Goal: Task Accomplishment & Management: Complete application form

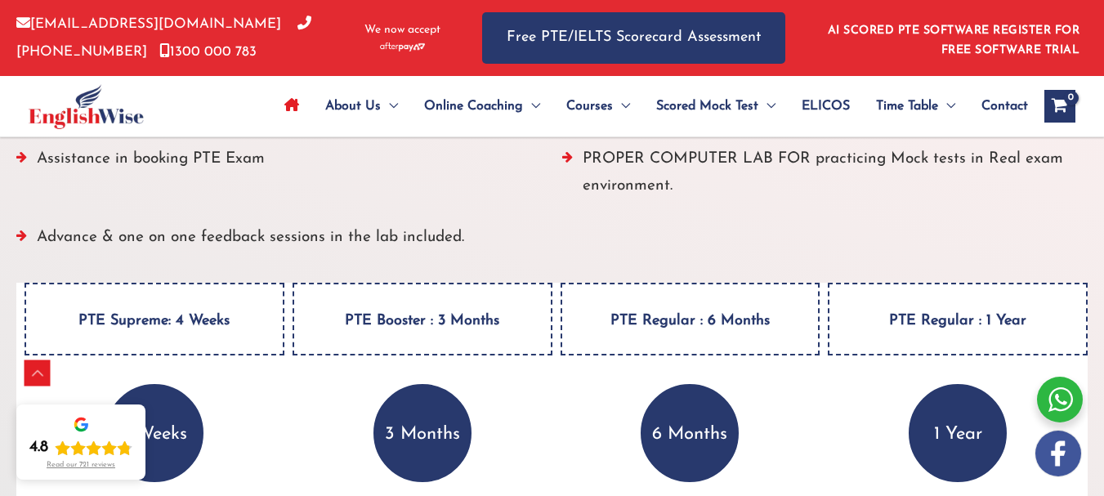
scroll to position [2261, 0]
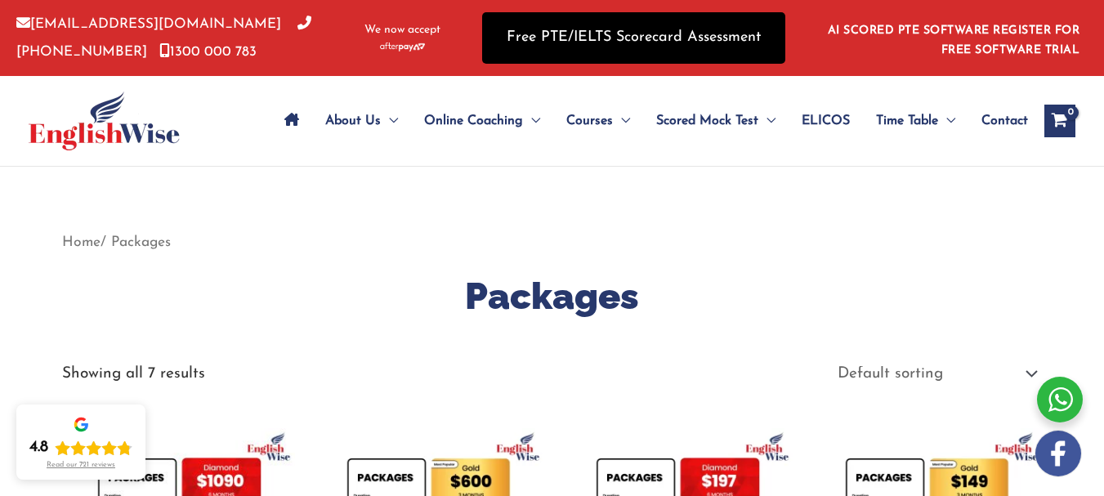
click at [532, 34] on link "Free PTE/IELTS Scorecard Assessment" at bounding box center [633, 37] width 303 height 51
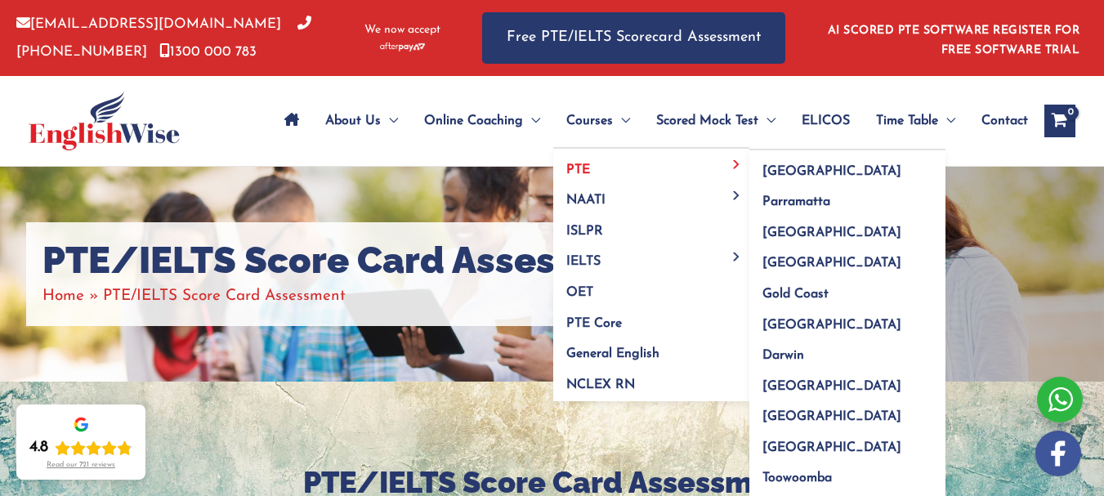
click at [609, 159] on link "PTE" at bounding box center [651, 164] width 196 height 31
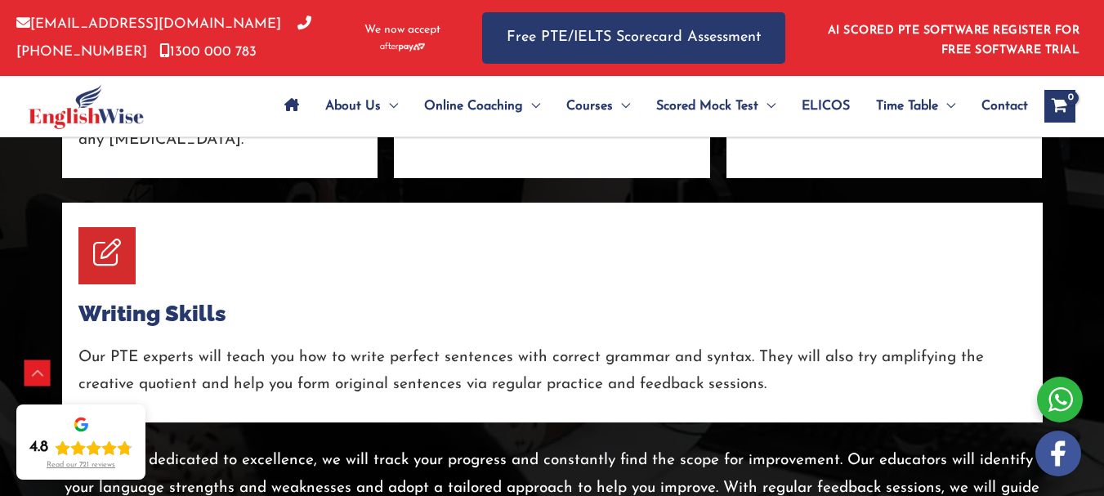
scroll to position [3164, 0]
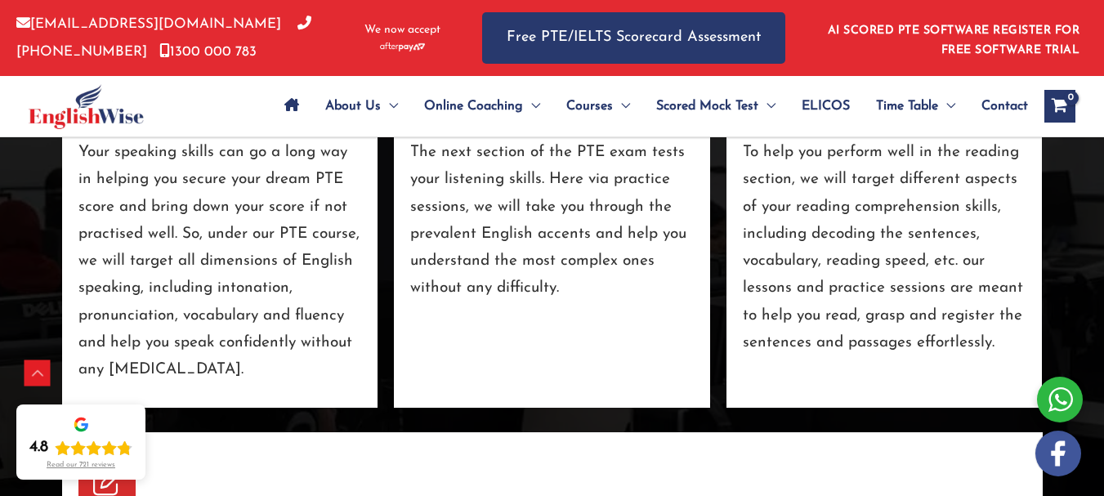
drag, startPoint x: 1116, startPoint y: 56, endPoint x: 1116, endPoint y: 360, distance: 304.0
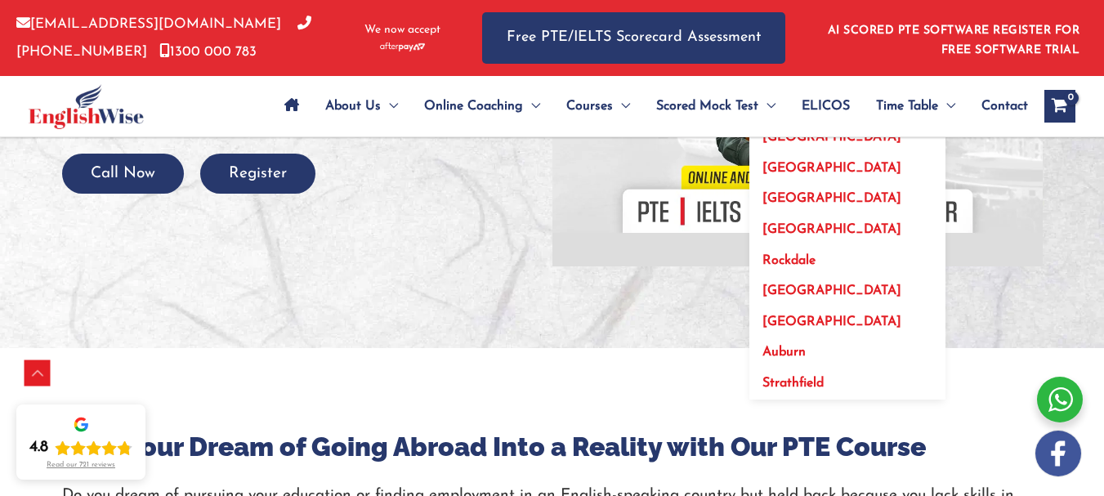
scroll to position [392, 0]
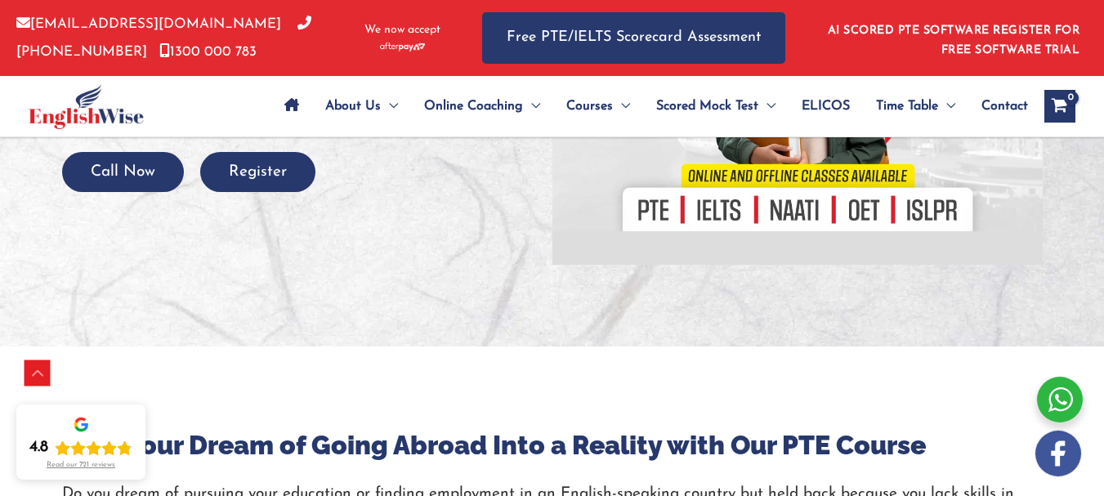
click at [650, 209] on div at bounding box center [797, 60] width 490 height 409
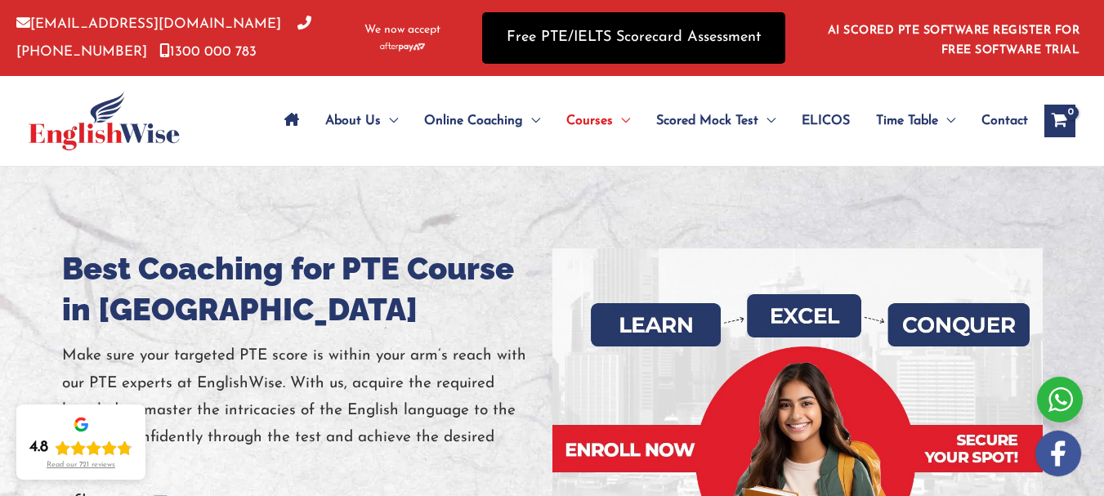
click at [505, 38] on link "Free PTE/IELTS Scorecard Assessment" at bounding box center [633, 37] width 303 height 51
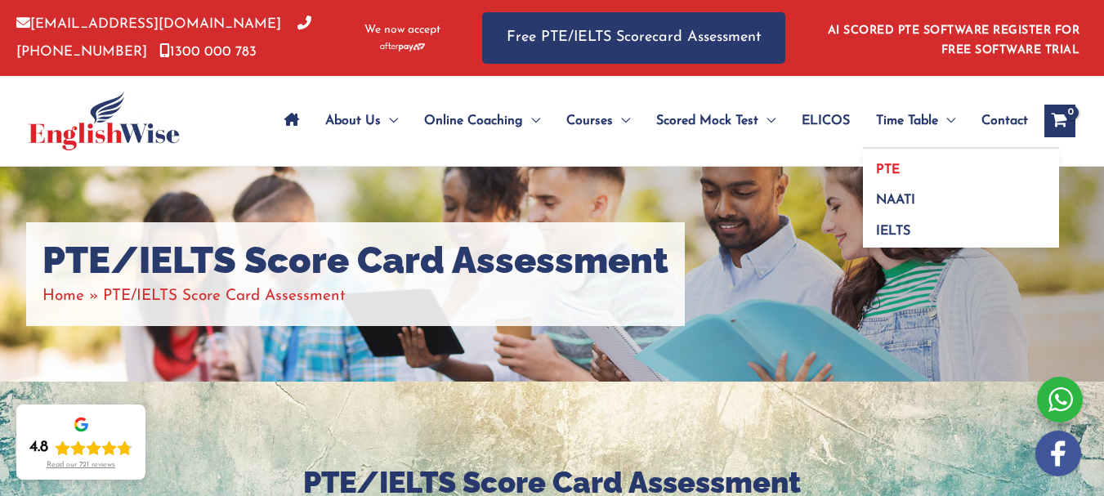
click at [892, 161] on link "PTE" at bounding box center [961, 164] width 196 height 31
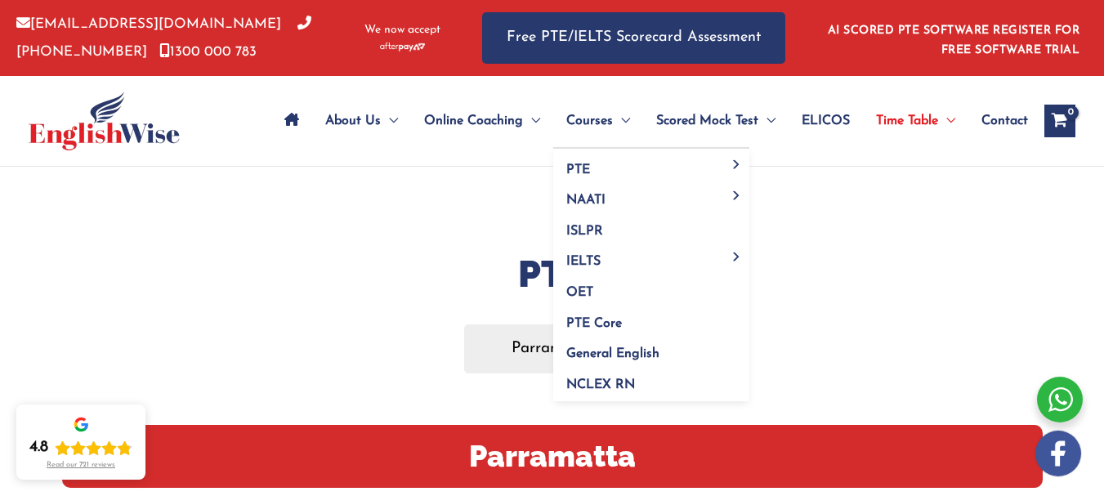
click at [575, 115] on span "Courses" at bounding box center [589, 120] width 47 height 57
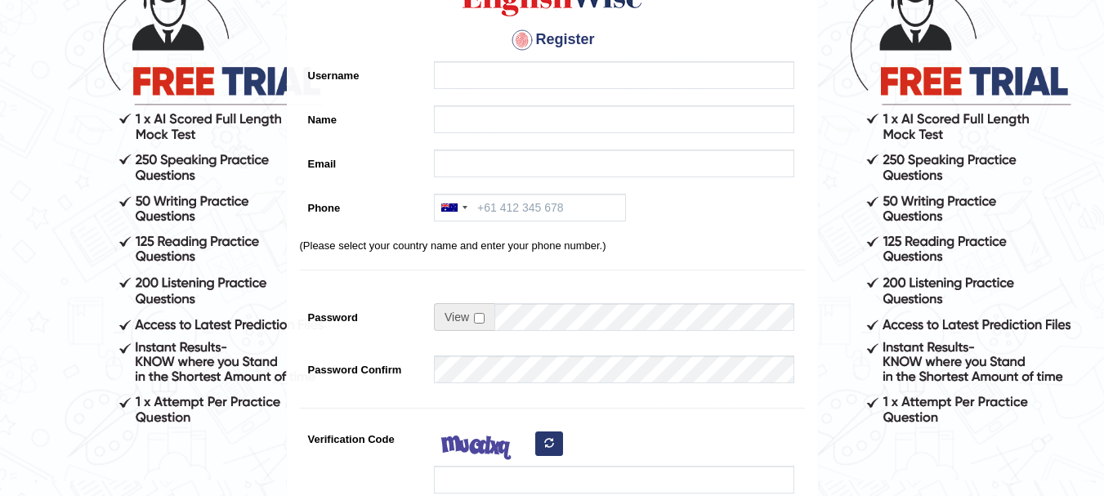
scroll to position [159, 0]
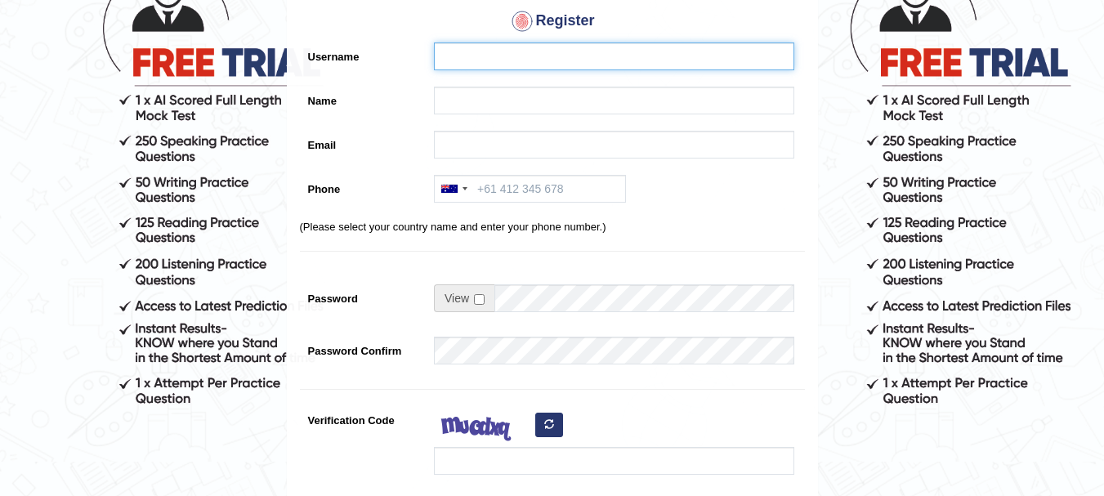
click at [494, 57] on input "Username" at bounding box center [614, 56] width 360 height 28
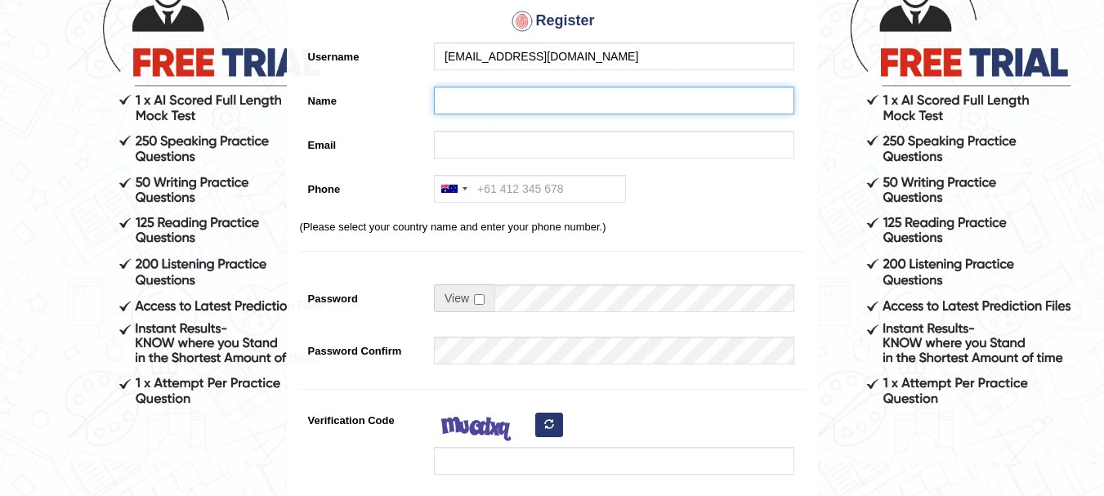
click at [473, 107] on input "Name" at bounding box center [614, 101] width 360 height 28
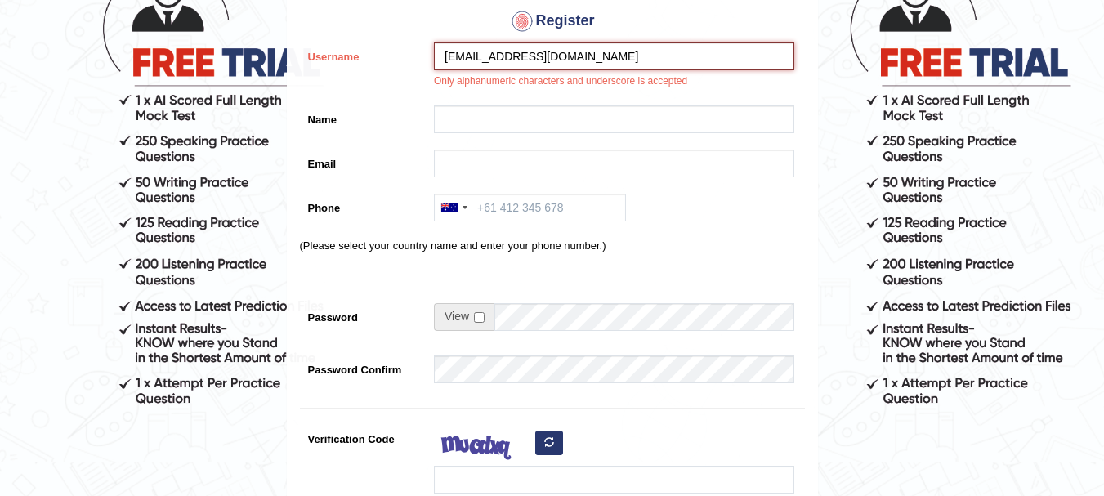
click at [503, 55] on input "vandanarni21595@gmail.com" at bounding box center [614, 56] width 360 height 28
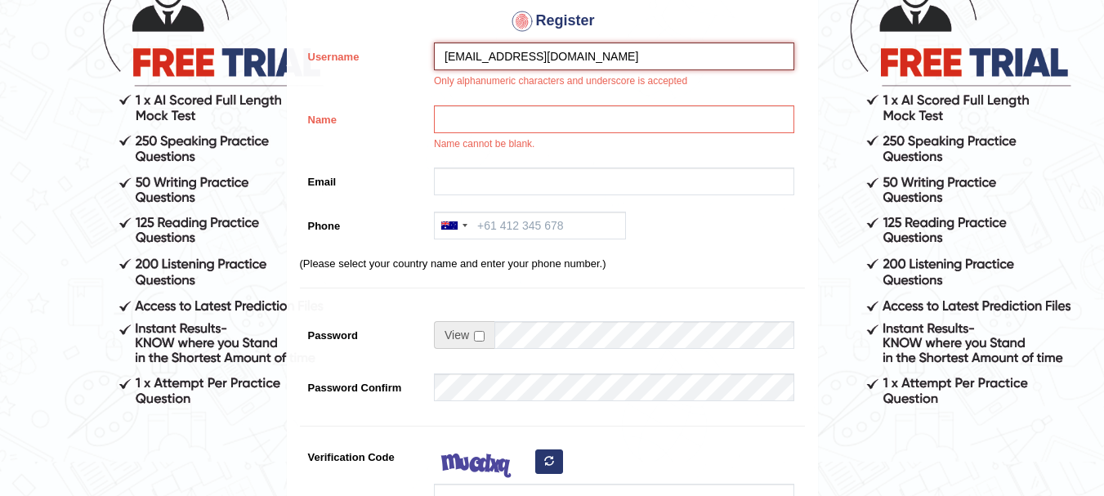
type input "vandanarani21595@gmail.com"
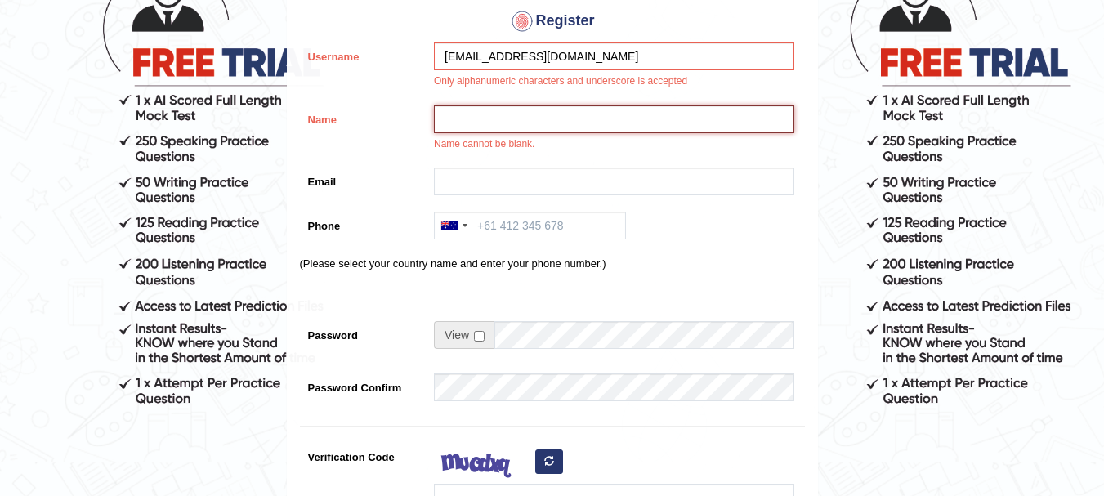
click at [478, 123] on input "Name" at bounding box center [614, 119] width 360 height 28
type input "vandanarani"
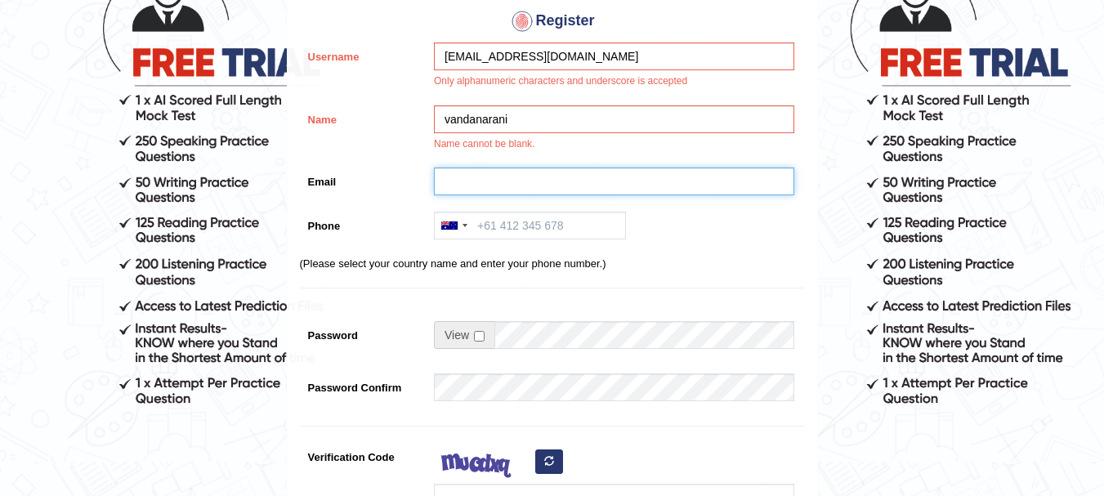
click at [471, 186] on input "Email" at bounding box center [614, 182] width 360 height 28
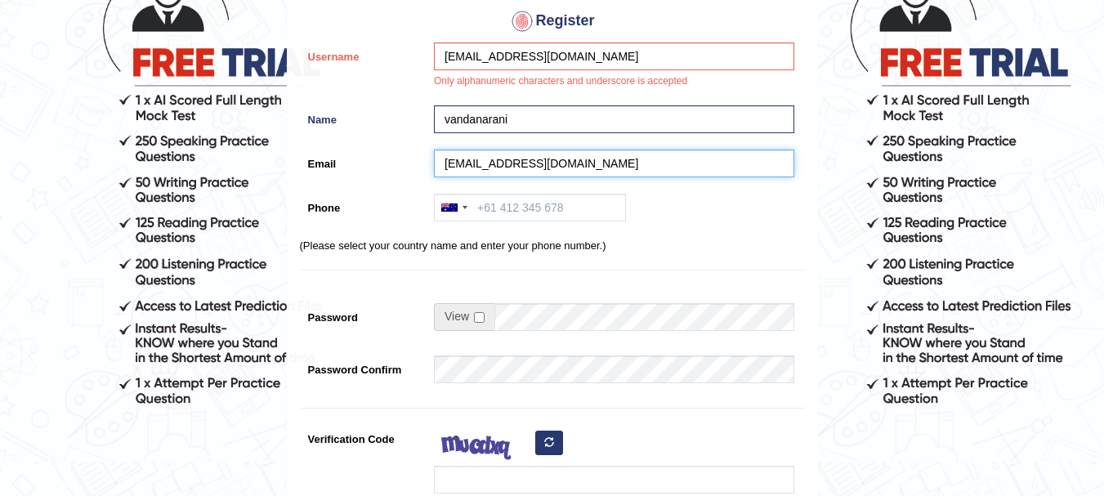
type input "vandanarani21595@gmail.com"
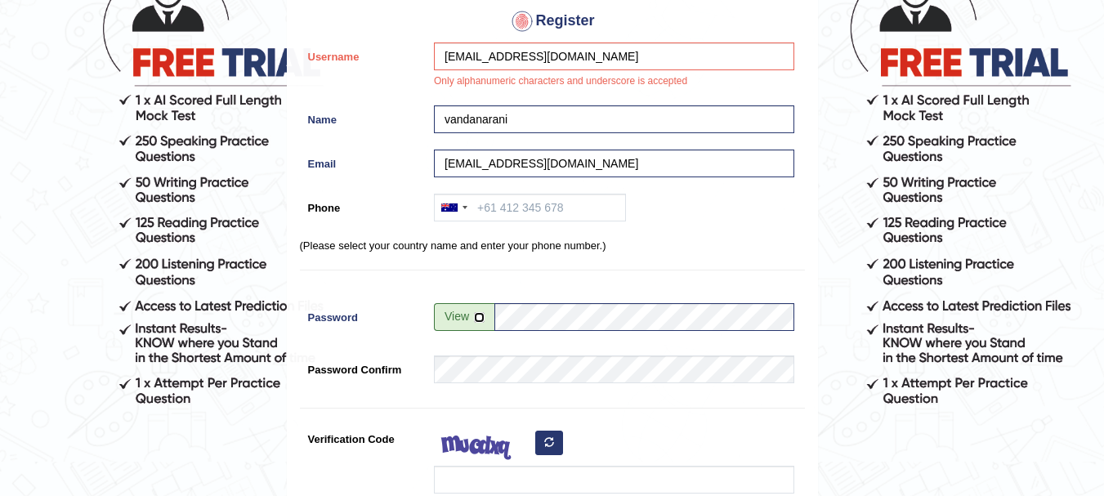
click at [474, 317] on input "checkbox" at bounding box center [479, 317] width 11 height 11
checkbox input "true"
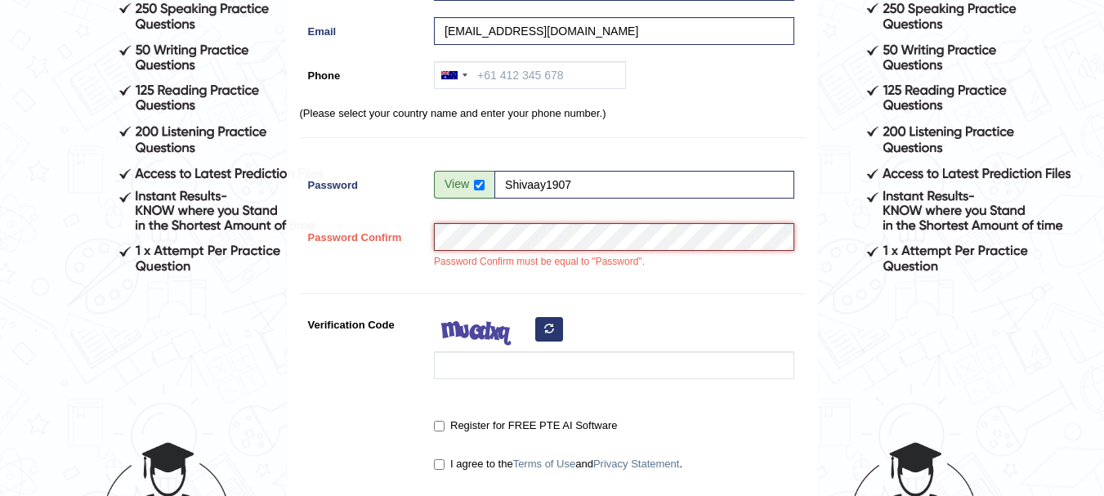
scroll to position [299, 0]
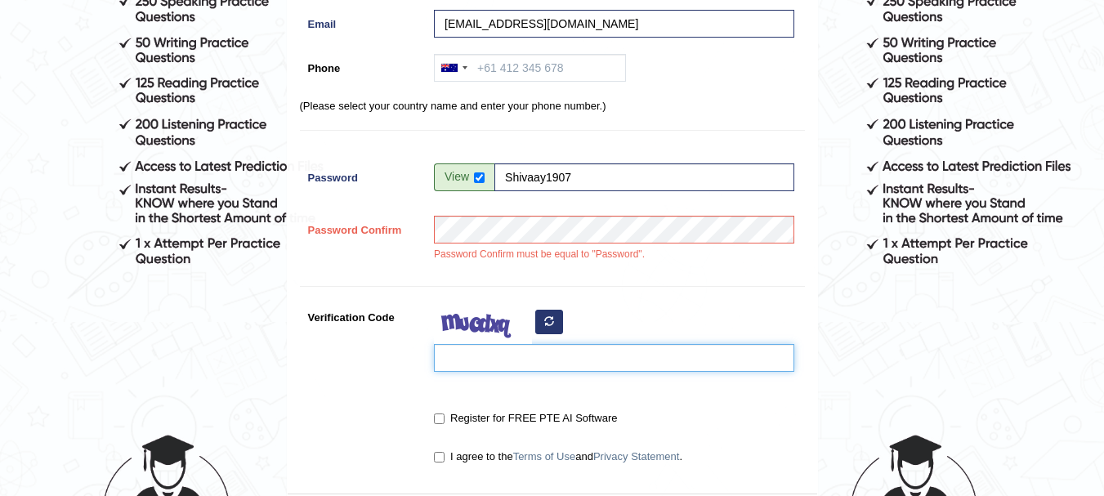
click at [468, 356] on input "Verification Code" at bounding box center [614, 358] width 360 height 28
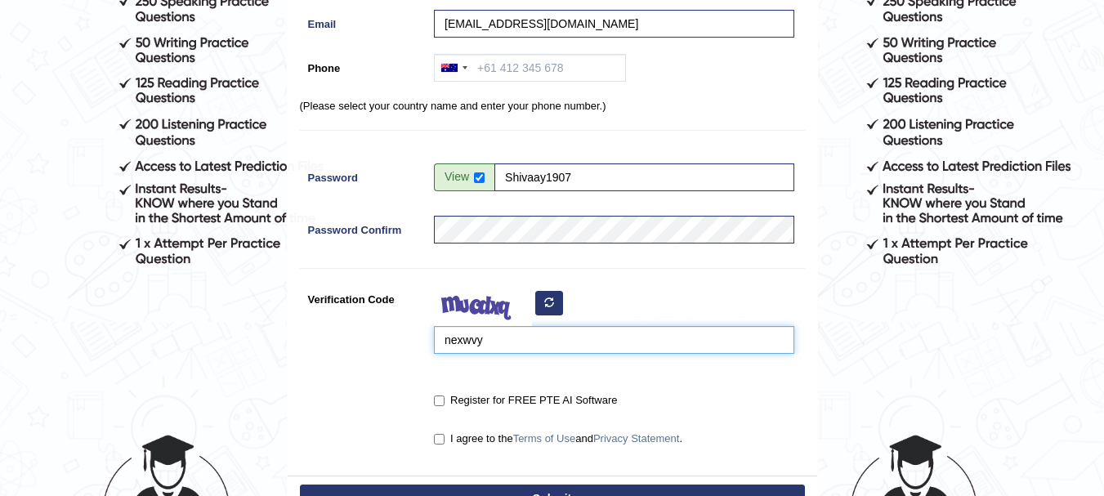
type input "nexwvy"
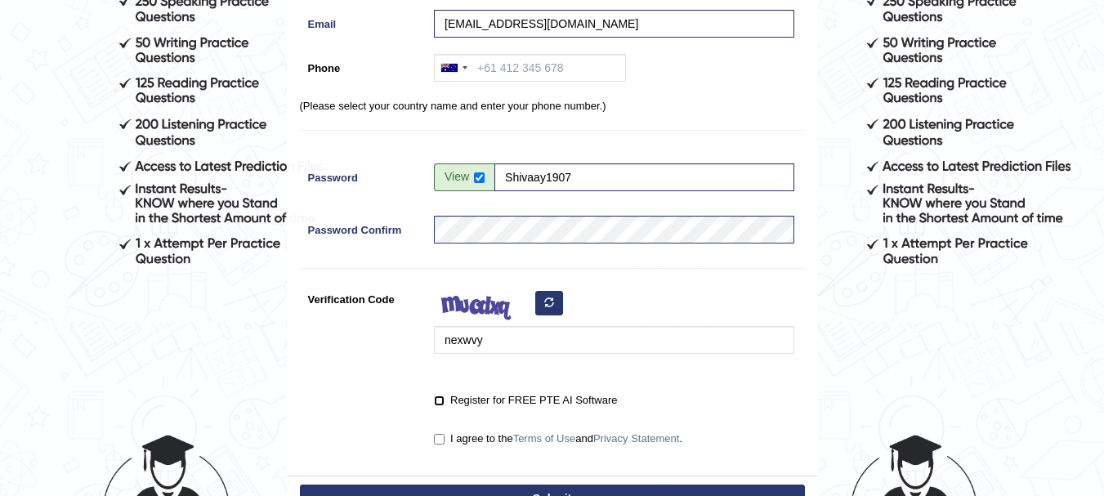
click at [440, 402] on input "Register for FREE PTE AI Software" at bounding box center [439, 401] width 11 height 11
checkbox input "true"
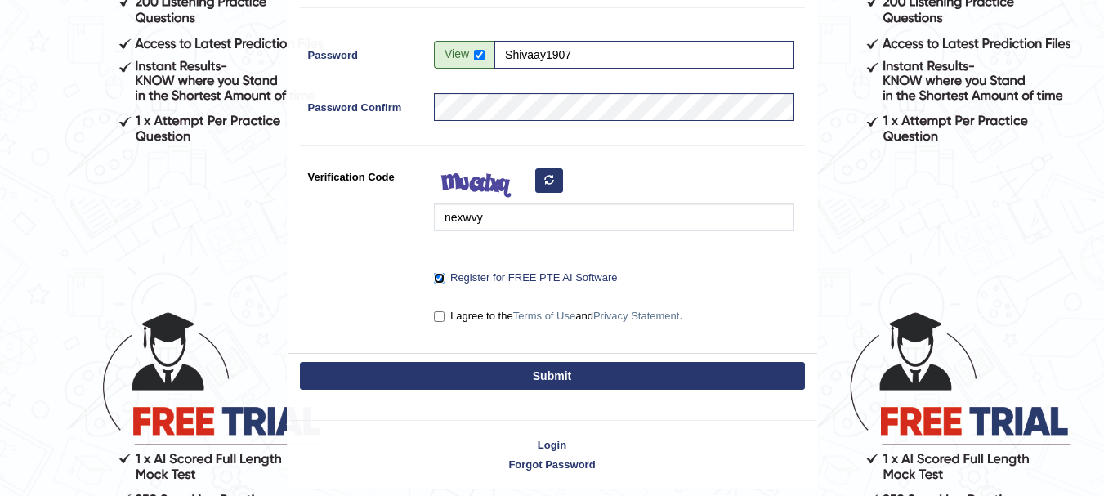
scroll to position [432, 0]
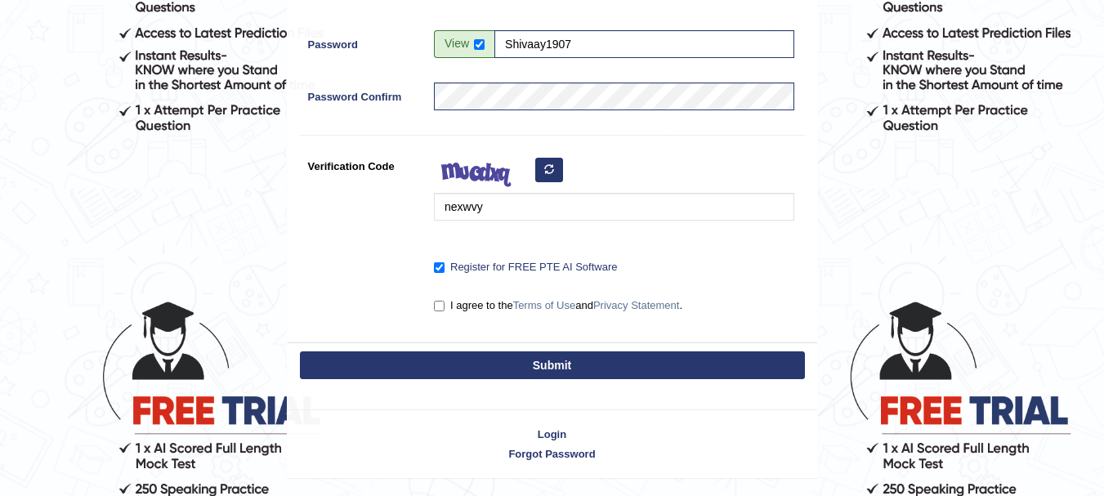
click at [536, 373] on button "Submit" at bounding box center [552, 365] width 505 height 28
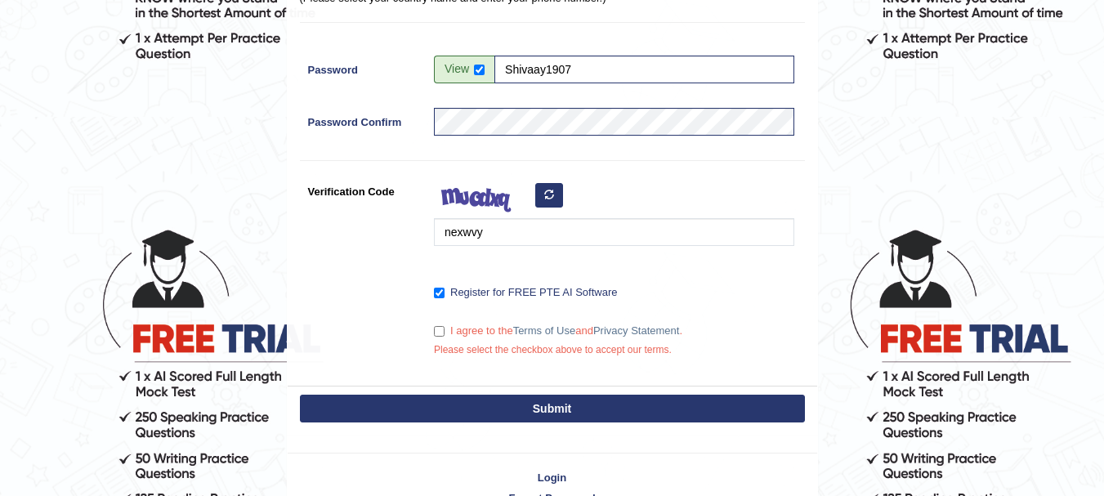
scroll to position [597, 0]
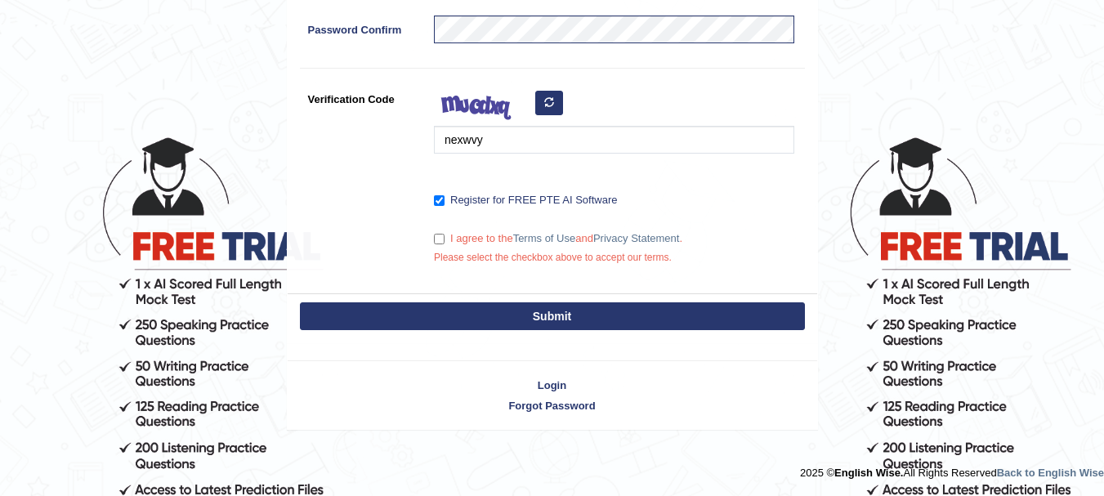
click at [586, 306] on button "Submit" at bounding box center [552, 316] width 505 height 28
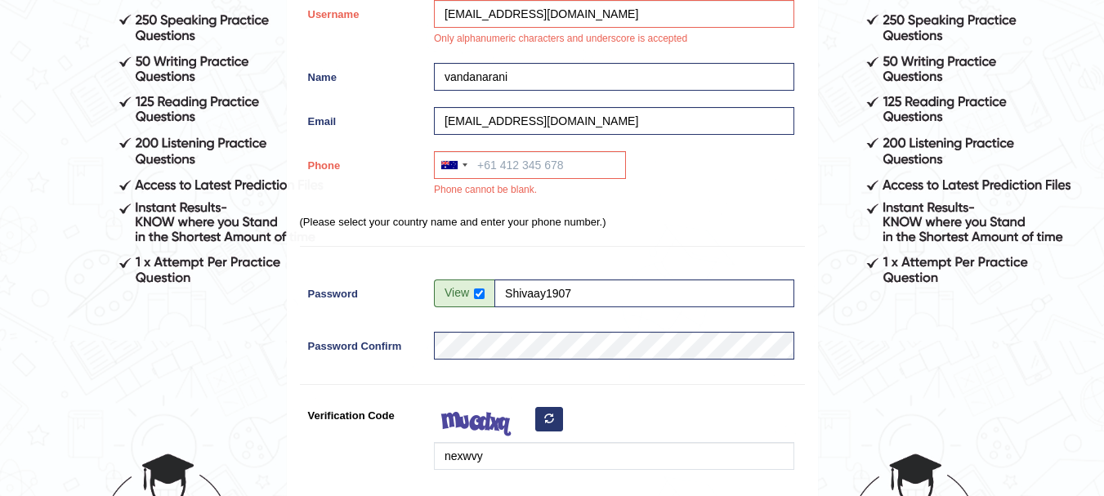
scroll to position [436, 0]
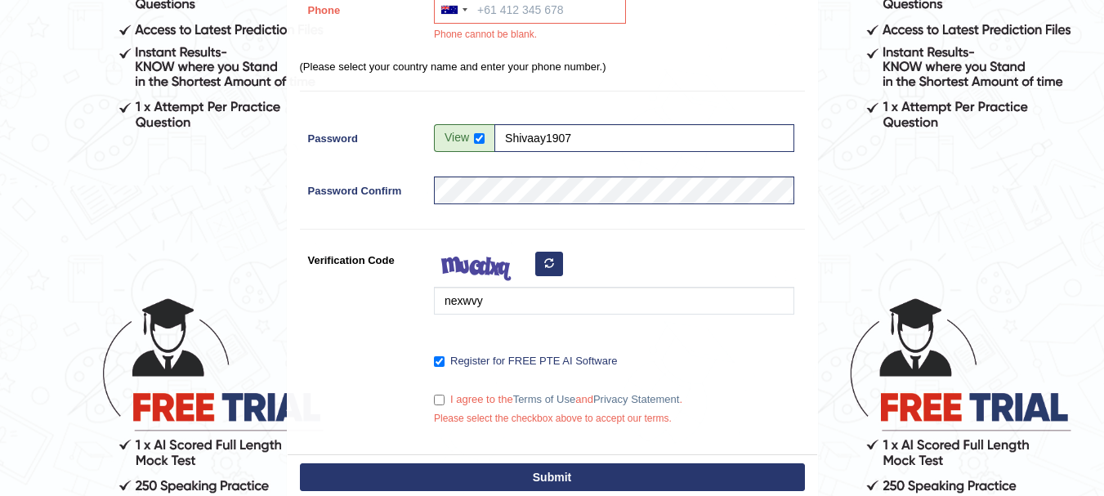
drag, startPoint x: 450, startPoint y: 396, endPoint x: 440, endPoint y: 400, distance: 10.3
click at [440, 400] on label "I agree to the Terms of Use and Privacy Statement ." at bounding box center [558, 399] width 248 height 16
click at [440, 400] on input "I agree to the Terms of Use and Privacy Statement ." at bounding box center [439, 400] width 11 height 11
checkbox input "true"
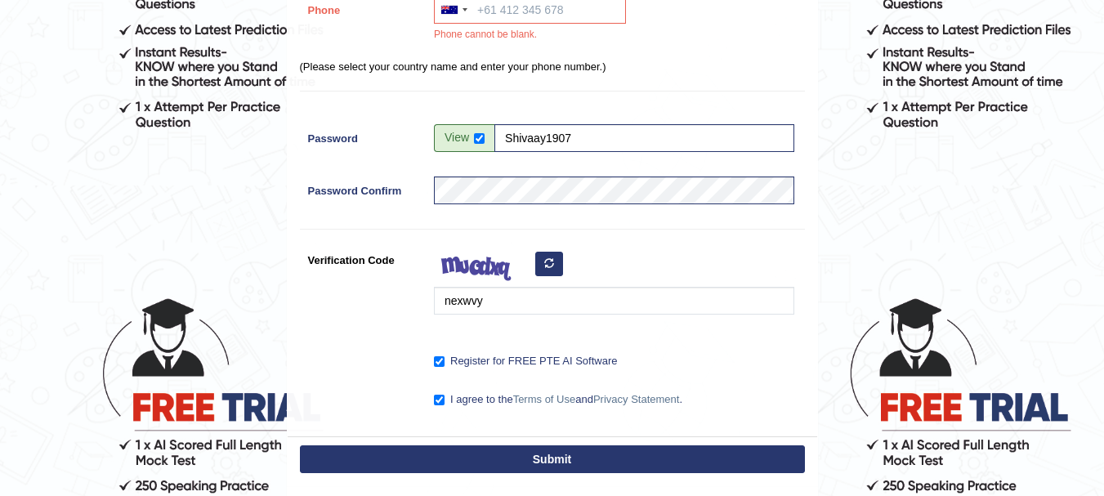
click at [512, 458] on button "Submit" at bounding box center [552, 459] width 505 height 28
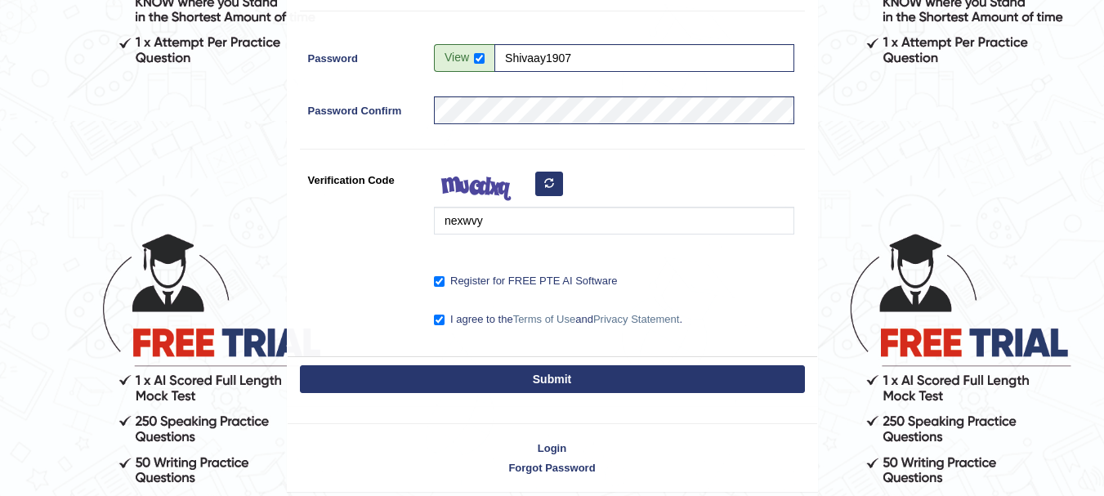
scroll to position [509, 0]
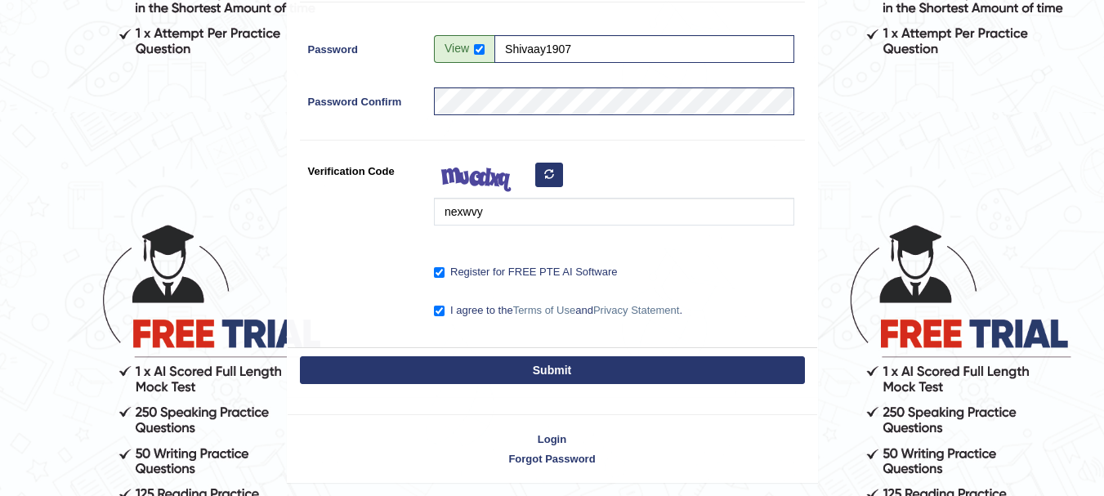
click at [604, 363] on button "Submit" at bounding box center [552, 370] width 505 height 28
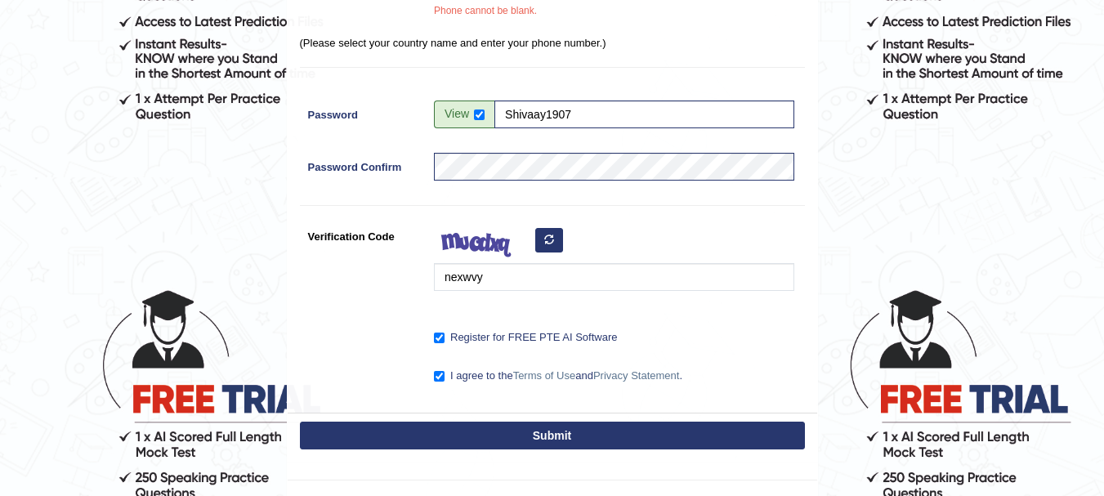
scroll to position [562, 0]
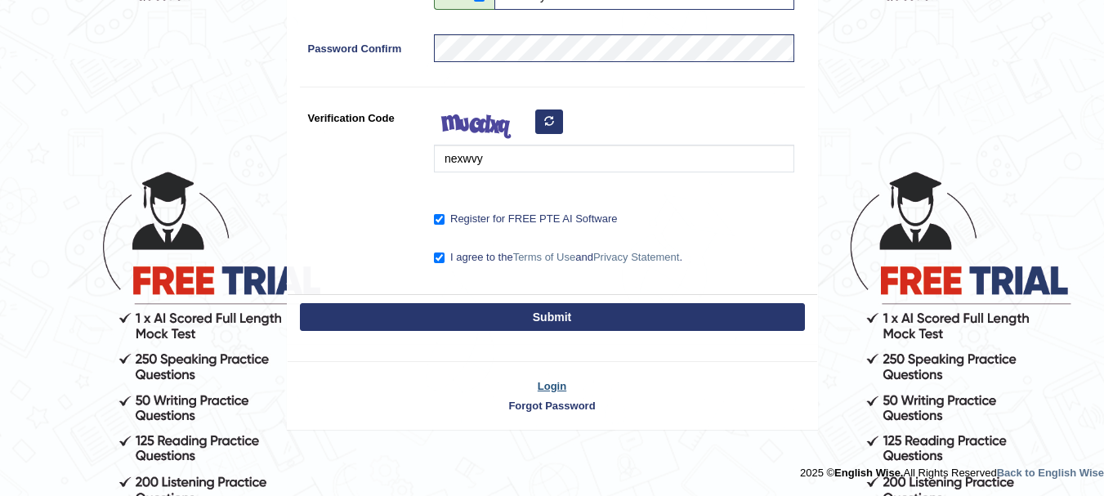
click at [556, 385] on link "Login" at bounding box center [553, 386] width 530 height 16
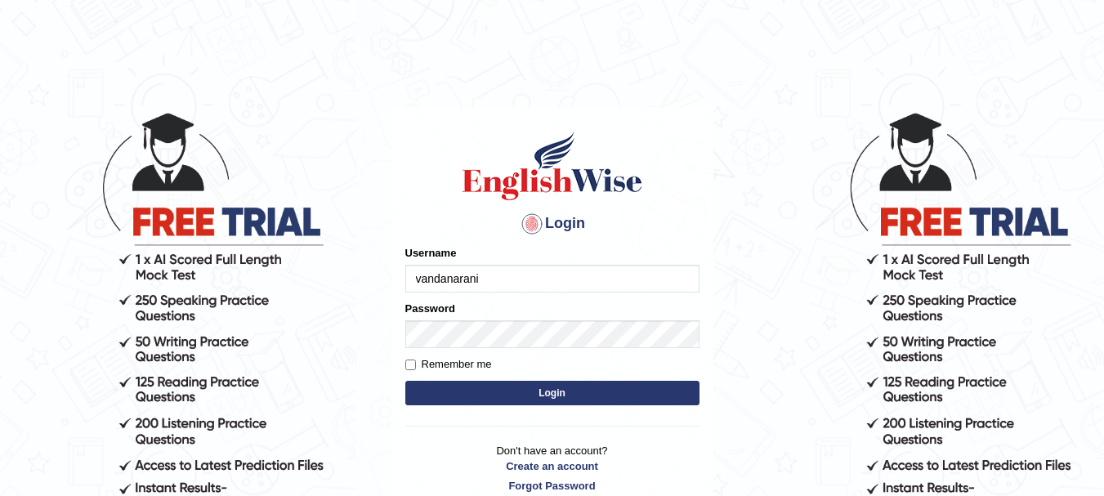
type input "vandanarani"
click at [406, 369] on input "Remember me" at bounding box center [410, 365] width 11 height 11
checkbox input "true"
click at [489, 387] on button "Login" at bounding box center [552, 393] width 294 height 25
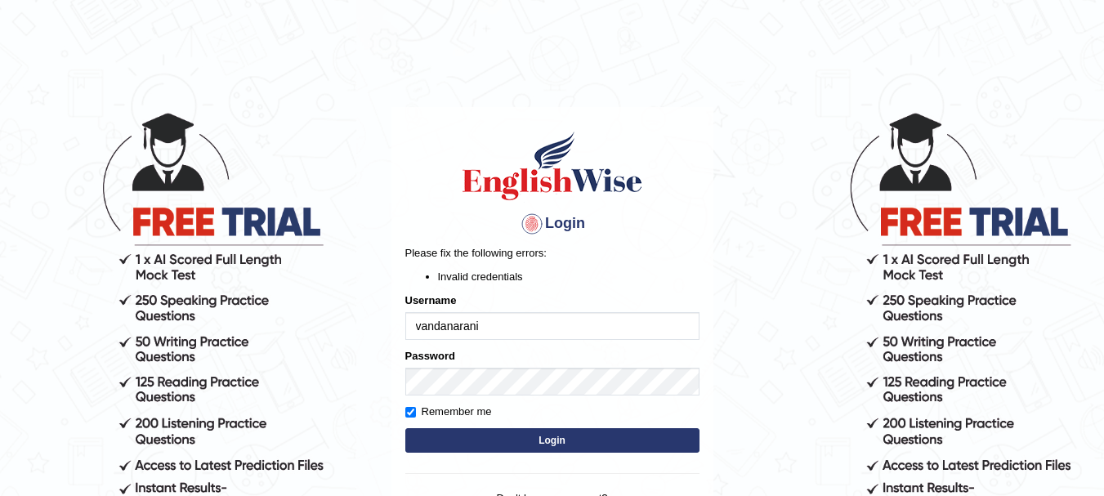
click at [530, 332] on input "vandanarani" at bounding box center [552, 326] width 294 height 28
type input "v"
type input "vandanarani"
click at [539, 435] on button "Login" at bounding box center [552, 440] width 294 height 25
click at [498, 320] on input "vandanarani" at bounding box center [552, 326] width 294 height 28
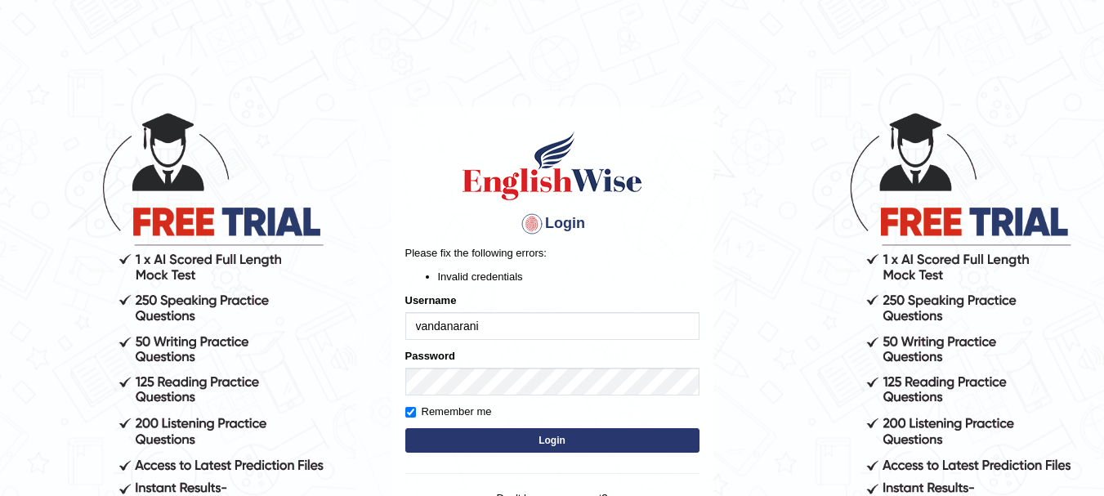
click at [492, 327] on input "vandanarani" at bounding box center [552, 326] width 294 height 28
type input "v"
type input "vandanarani"
click at [493, 434] on button "Login" at bounding box center [552, 440] width 294 height 25
click at [534, 321] on input "vandanarani" at bounding box center [552, 326] width 294 height 28
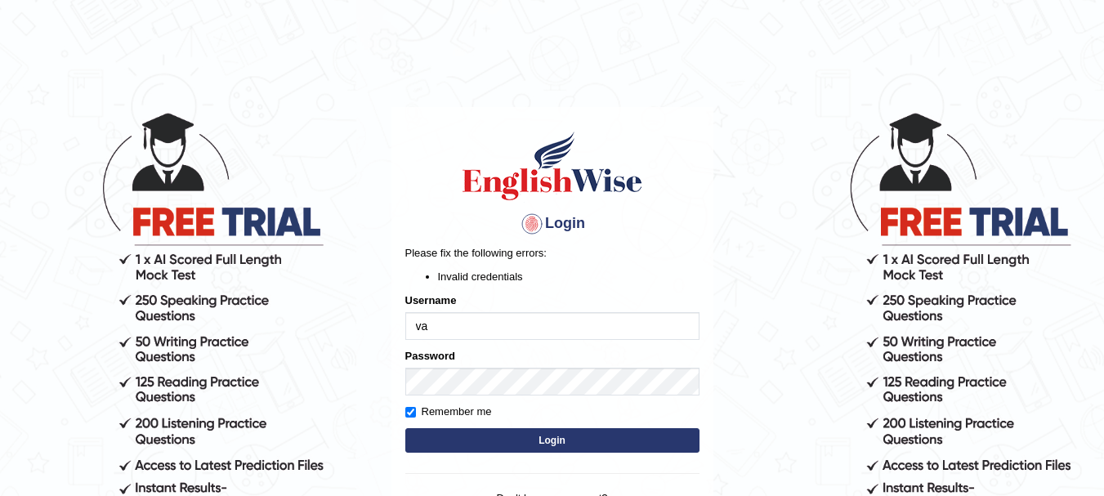
type input "v"
click at [517, 320] on input "va" at bounding box center [552, 326] width 294 height 28
type input "vandanarani21595@gmai,.com"
click at [505, 440] on button "Login" at bounding box center [552, 440] width 294 height 25
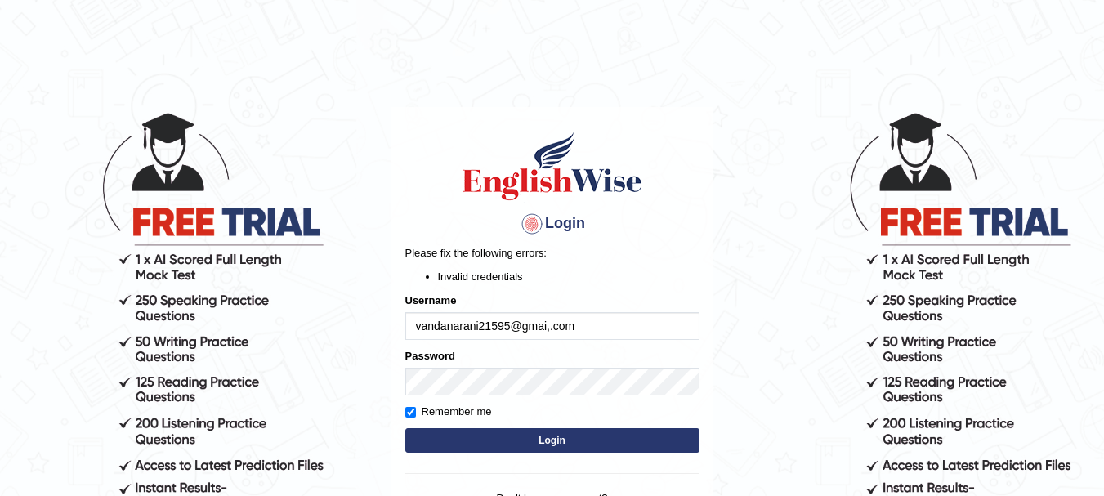
click at [505, 440] on button "Login" at bounding box center [552, 440] width 294 height 25
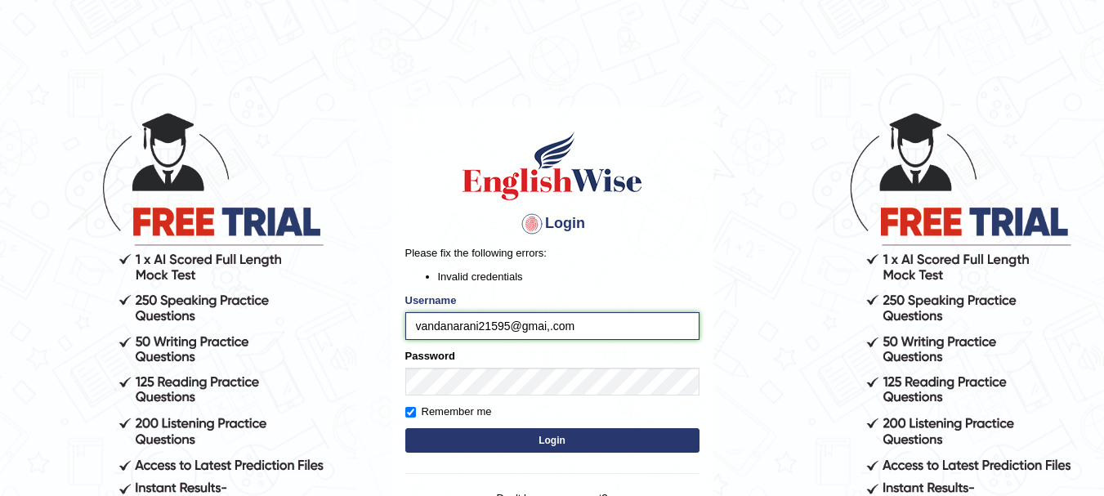
click at [586, 328] on input "vandanarani21595@gmai,.com" at bounding box center [552, 326] width 294 height 28
type input "vandanarani21595@gmai,.com"
drag, startPoint x: 517, startPoint y: 454, endPoint x: 555, endPoint y: 435, distance: 42.8
click at [555, 435] on form "Please fix the following errors: Invalid credentials Username vandanarani21595@…" at bounding box center [552, 351] width 294 height 212
click at [555, 435] on button "Login" at bounding box center [552, 440] width 294 height 25
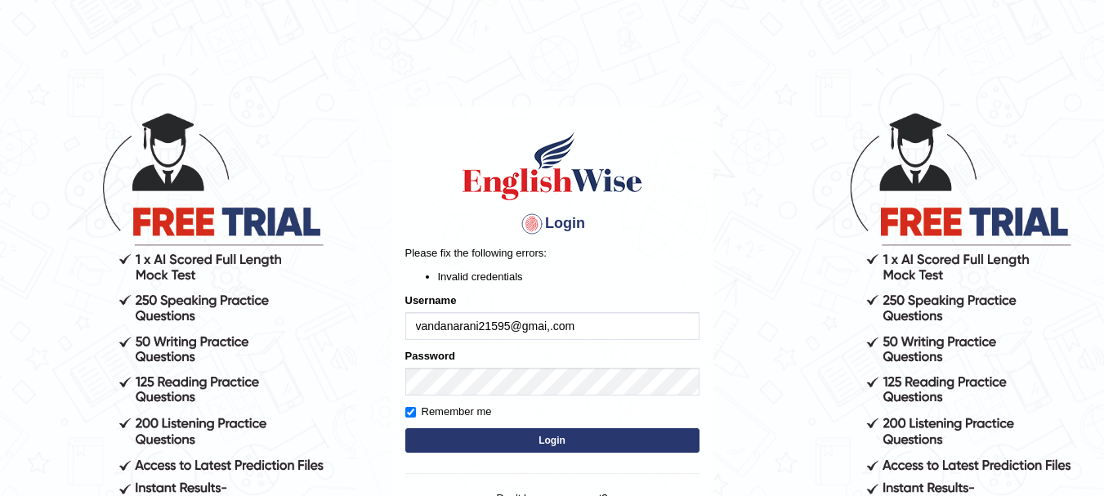
click at [584, 320] on input "vandanarani21595@gmai,.com" at bounding box center [552, 326] width 294 height 28
type input "vandanarani21595@gmai,.com"
click at [571, 437] on button "Login" at bounding box center [552, 440] width 294 height 25
drag, startPoint x: 1099, startPoint y: 198, endPoint x: 1116, endPoint y: 198, distance: 16.3
click at [1103, 198] on html "Login Please fix the following errors: Invalid credentials Username vandanarani…" at bounding box center [552, 248] width 1104 height 496
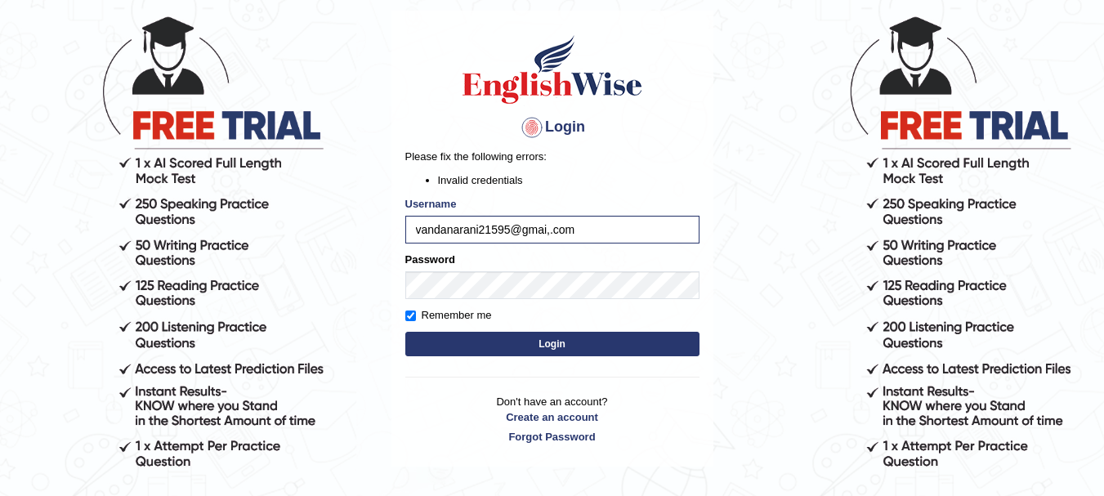
scroll to position [97, 0]
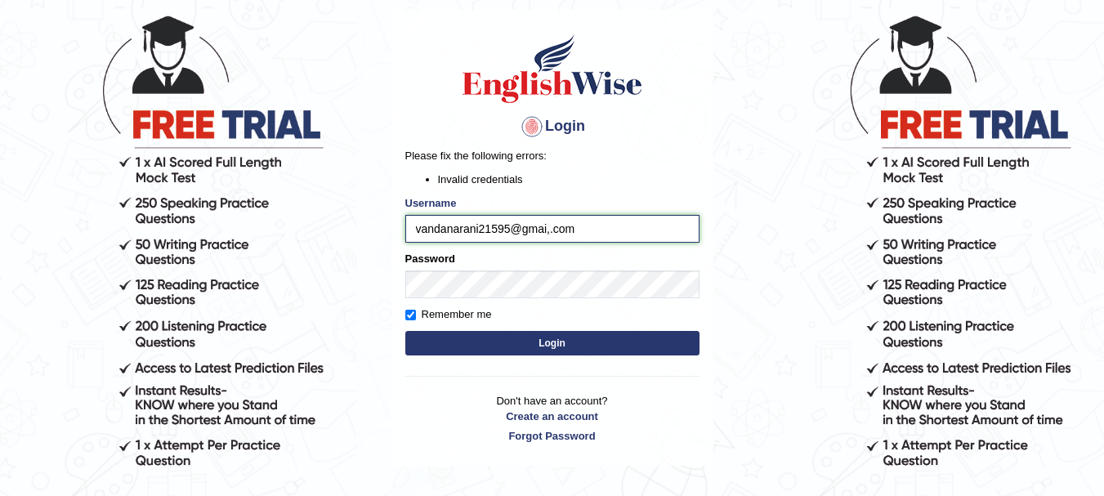
click at [620, 237] on input "vandanarani21595@gmai,.com" at bounding box center [552, 229] width 294 height 28
type input "v"
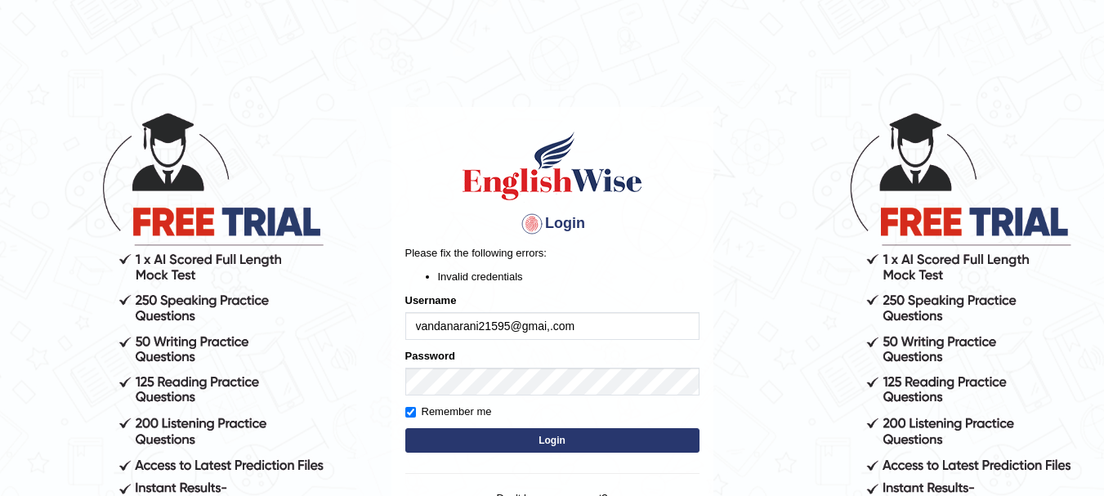
click at [549, 449] on button "Login" at bounding box center [552, 440] width 294 height 25
click at [562, 442] on button "Login" at bounding box center [552, 440] width 294 height 25
click at [597, 320] on input "vandanarani21595@gmai,.com" at bounding box center [552, 326] width 294 height 28
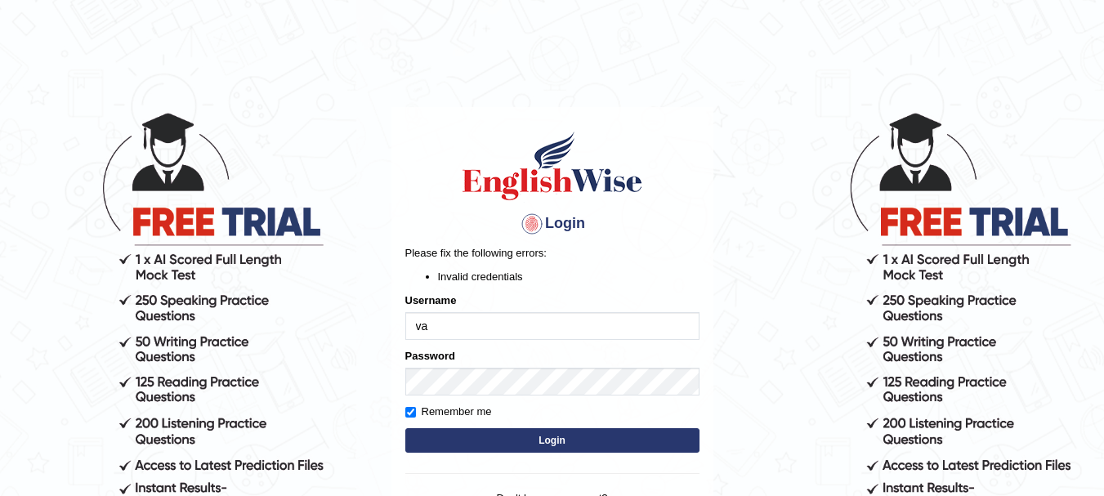
type input "v"
type input "vandanarani21595@gmai,.com"
click at [556, 448] on button "Login" at bounding box center [552, 440] width 294 height 25
drag, startPoint x: 0, startPoint y: 0, endPoint x: 599, endPoint y: 332, distance: 684.8
click at [599, 332] on div "Username vandanarani21595@gmai,.com" at bounding box center [552, 316] width 294 height 47
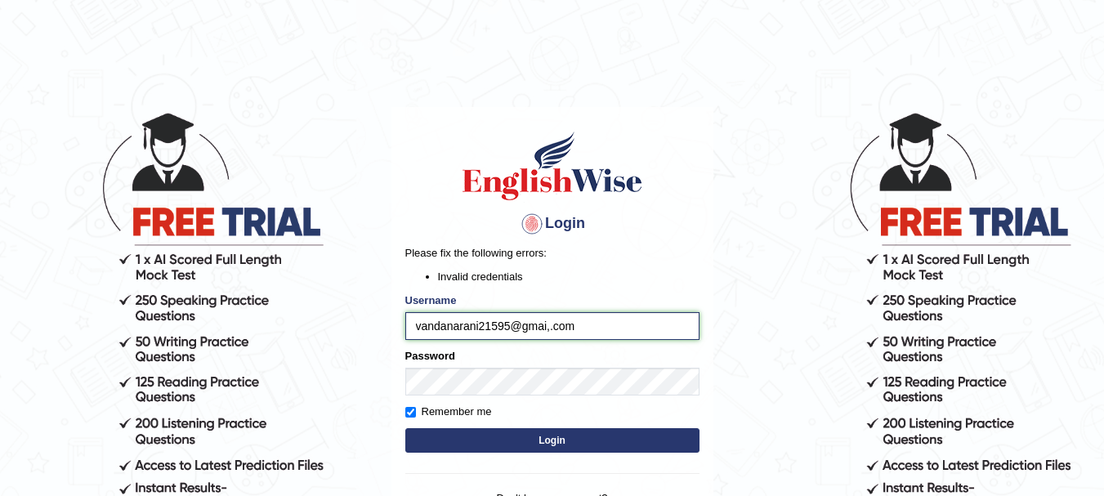
click at [599, 332] on input "vandanarani21595@gmai,.com" at bounding box center [552, 326] width 294 height 28
type input "v"
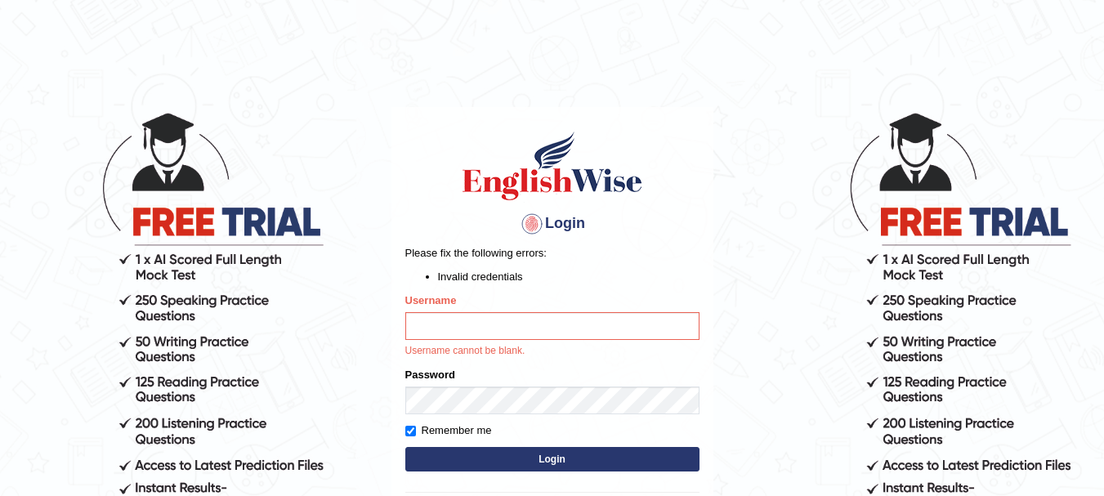
click at [416, 429] on label "Remember me" at bounding box center [448, 431] width 87 height 16
click at [416, 429] on input "Remember me" at bounding box center [410, 431] width 11 height 11
checkbox input "false"
